Goal: Task Accomplishment & Management: Manage account settings

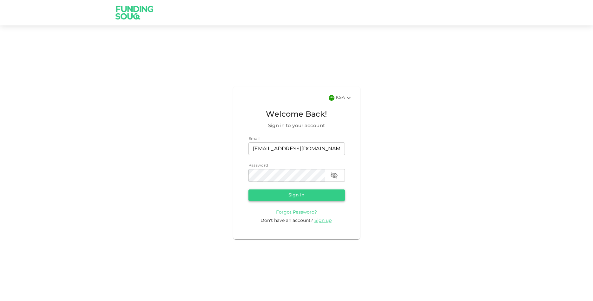
click at [306, 195] on button "Sign in" at bounding box center [297, 194] width 96 height 11
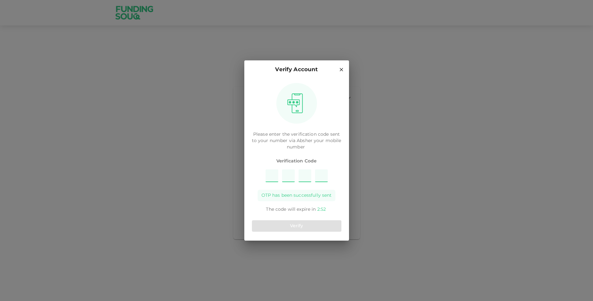
type input "7"
type input "9"
type input "2"
type input "5"
click at [317, 222] on button "Verify" at bounding box center [297, 225] width 90 height 11
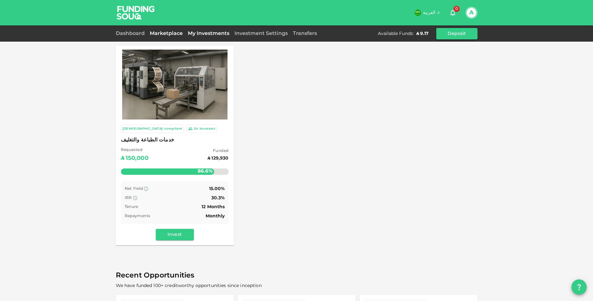
click at [224, 35] on link "My Investments" at bounding box center [208, 33] width 47 height 5
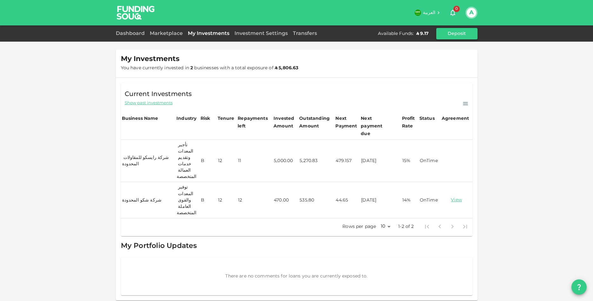
click at [304, 154] on td "5,270.83" at bounding box center [316, 161] width 36 height 42
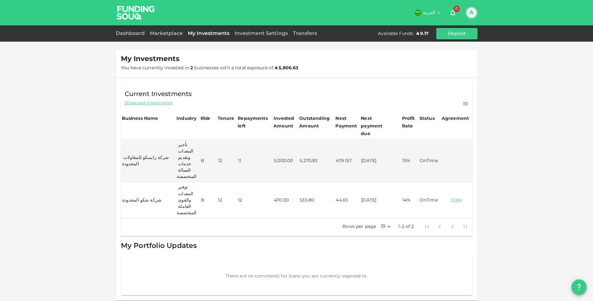
click at [476, 13] on button "A" at bounding box center [472, 13] width 10 height 10
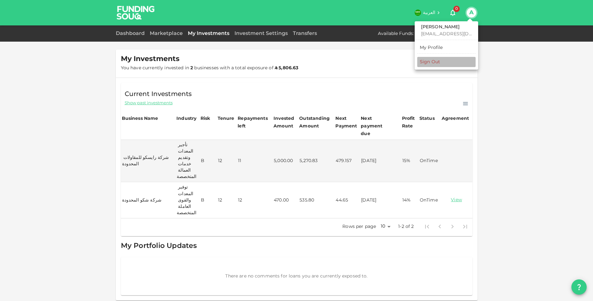
click at [463, 66] on li "Sign Out" at bounding box center [446, 62] width 58 height 10
